Goal: Book appointment/travel/reservation

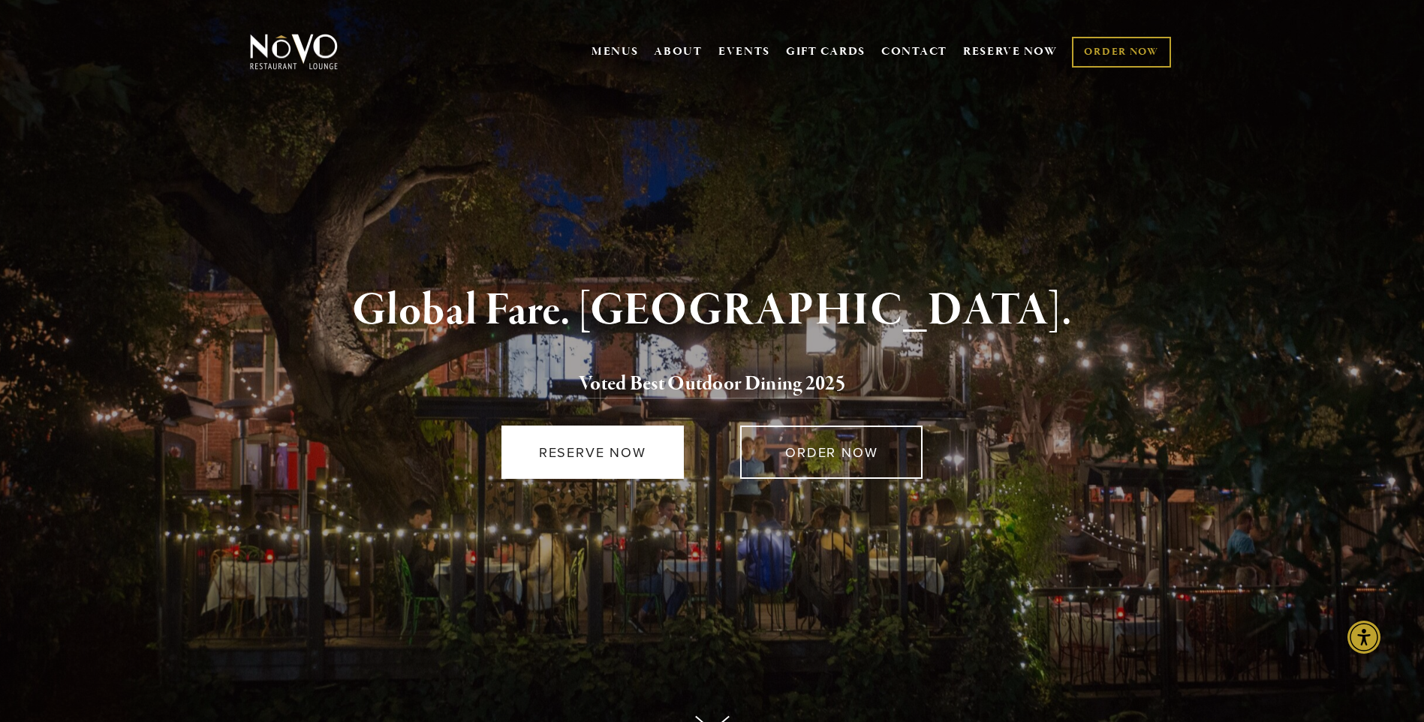
click at [560, 454] on link "RESERVE NOW" at bounding box center [592, 452] width 182 height 53
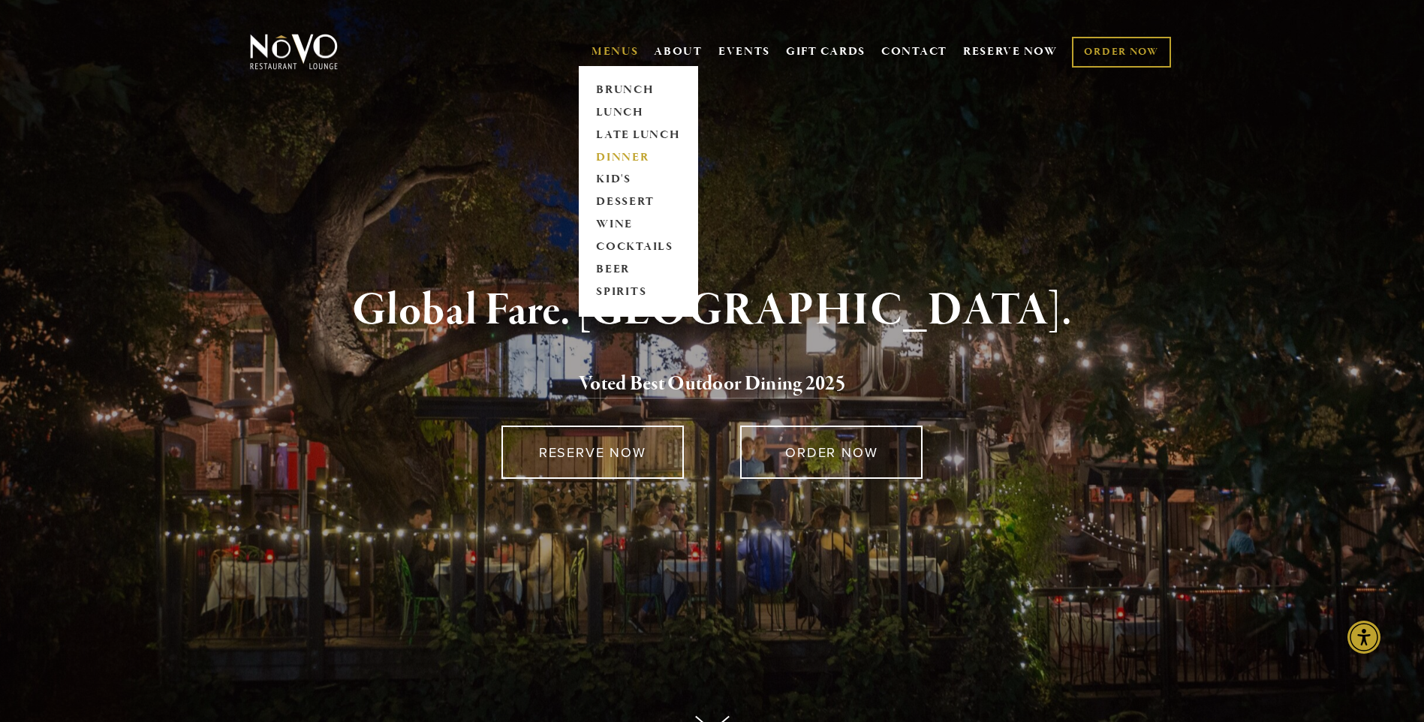
click at [619, 158] on link "DINNER" at bounding box center [638, 157] width 94 height 23
